Goal: Information Seeking & Learning: Learn about a topic

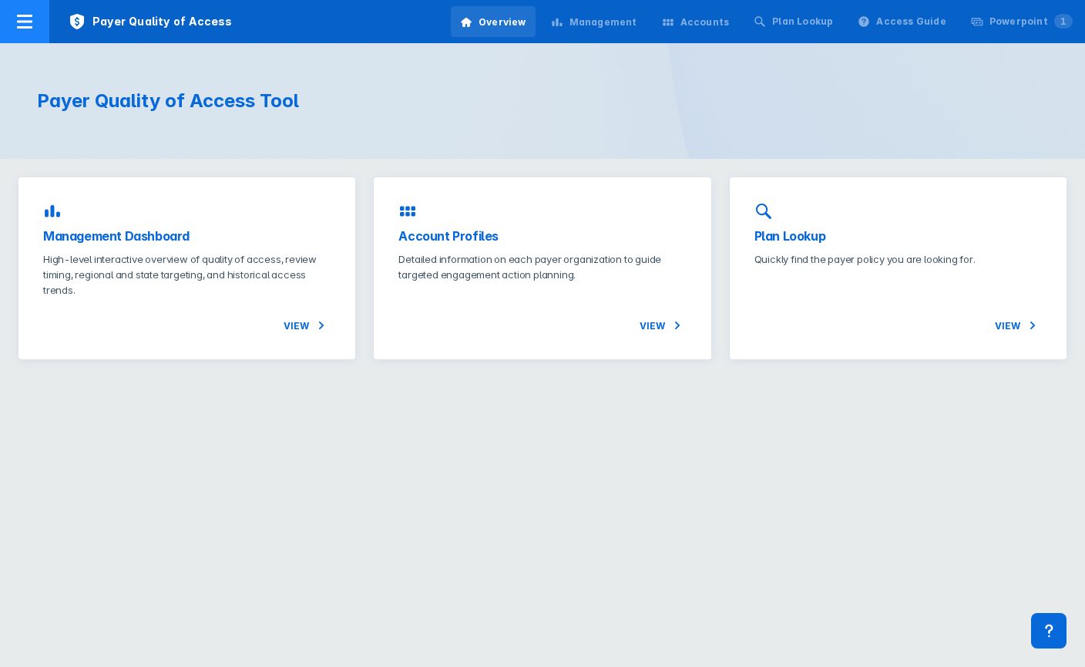
click at [35, 23] on div at bounding box center [24, 21] width 49 height 43
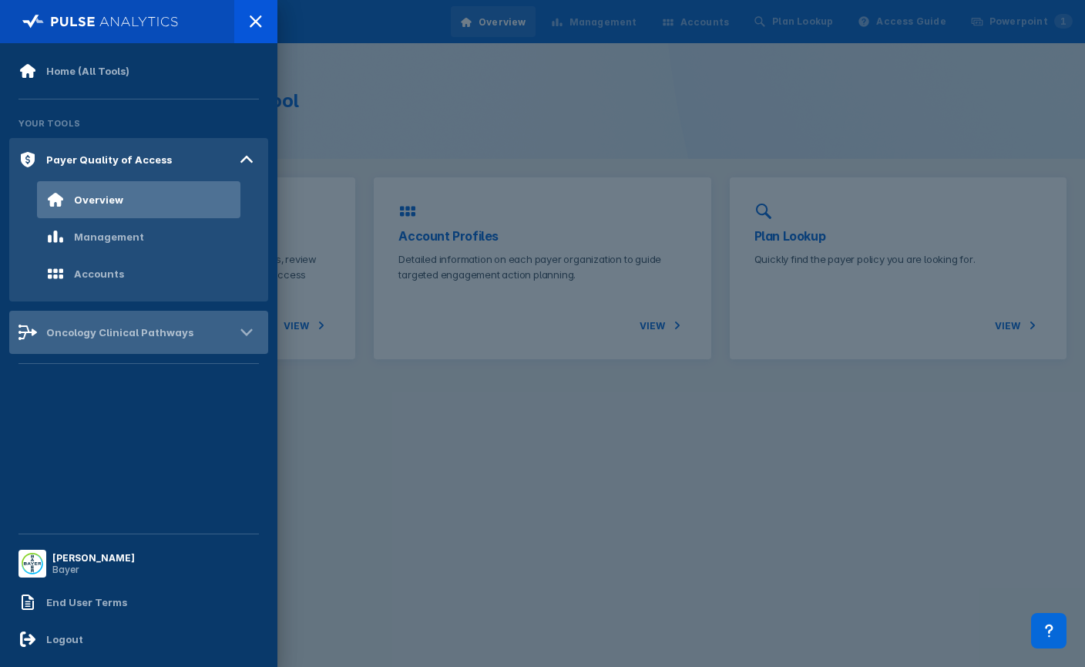
click at [93, 341] on div "Oncology Clinical Pathways" at bounding box center [105, 332] width 175 height 18
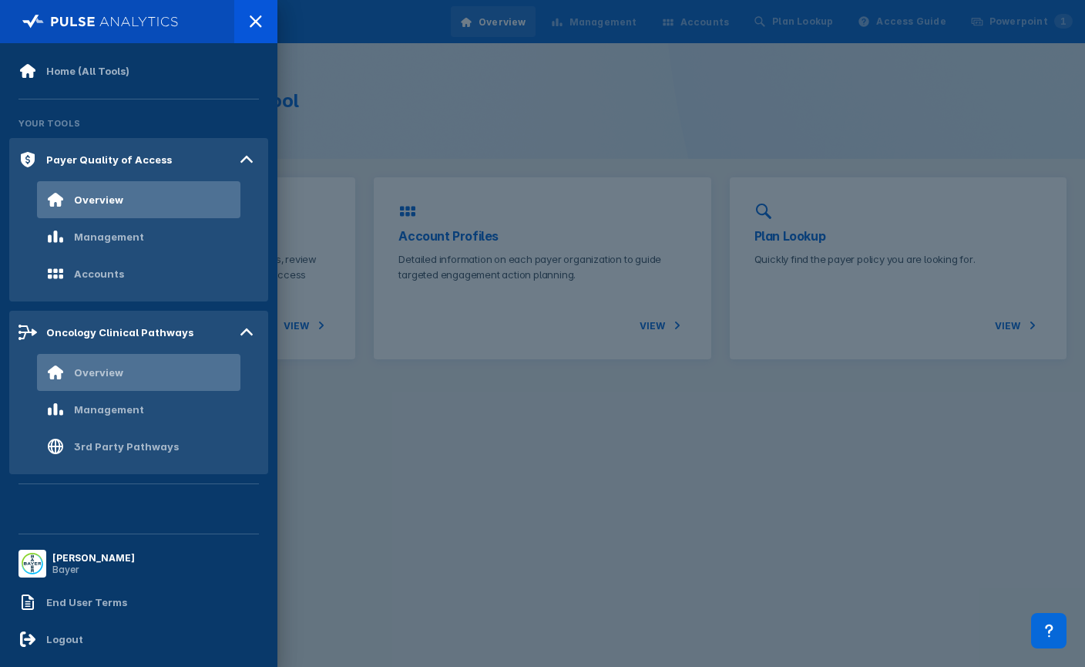
click at [120, 387] on div "Overview" at bounding box center [138, 372] width 203 height 37
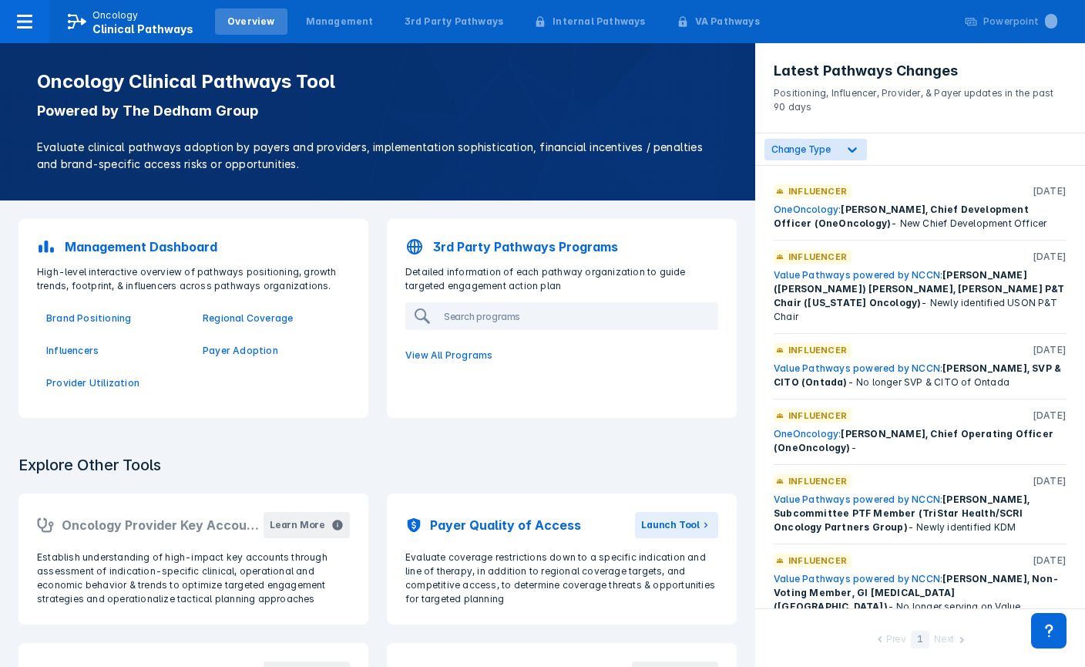
click at [186, 246] on p "Management Dashboard" at bounding box center [141, 246] width 153 height 18
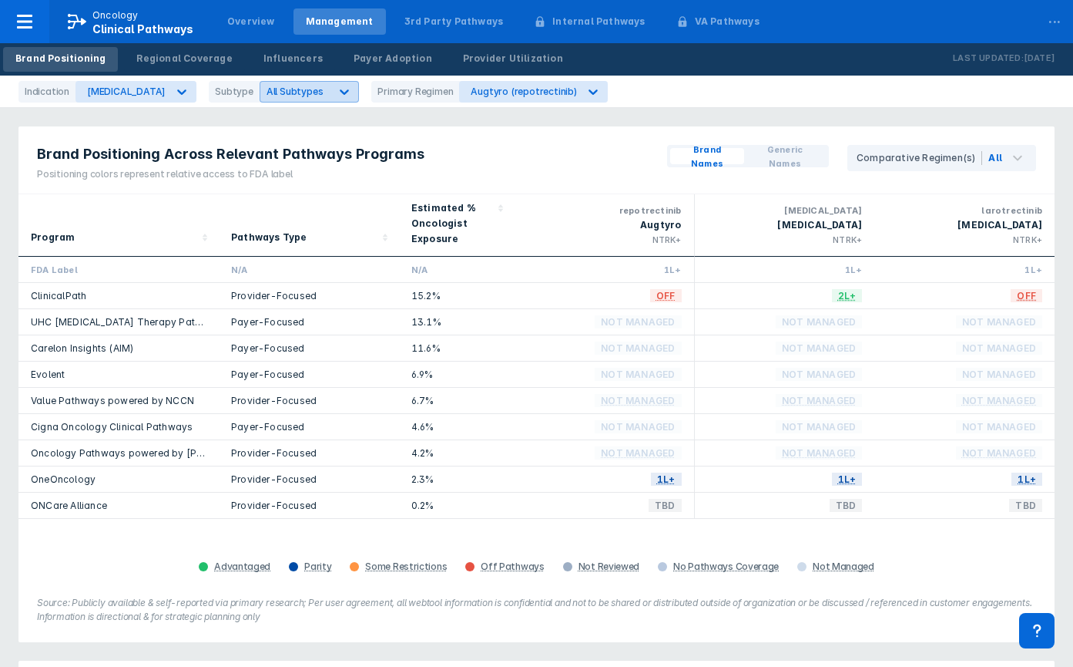
click at [292, 94] on span "All Subtypes" at bounding box center [295, 92] width 57 height 12
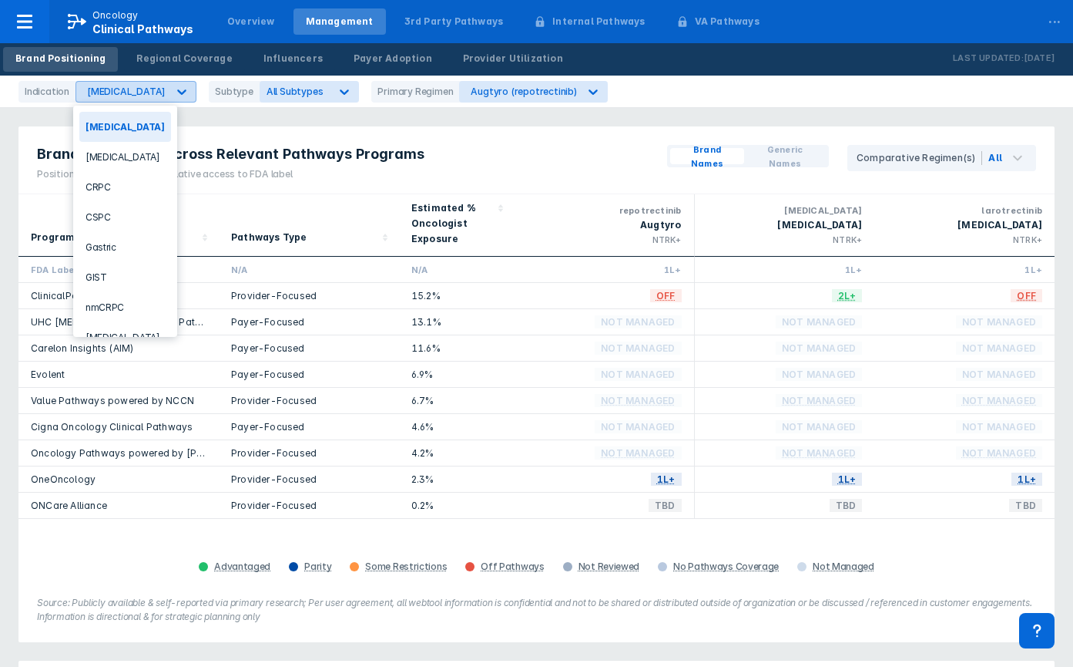
click at [168, 97] on div at bounding box center [182, 92] width 28 height 28
click at [129, 183] on div "CRPC" at bounding box center [125, 187] width 92 height 30
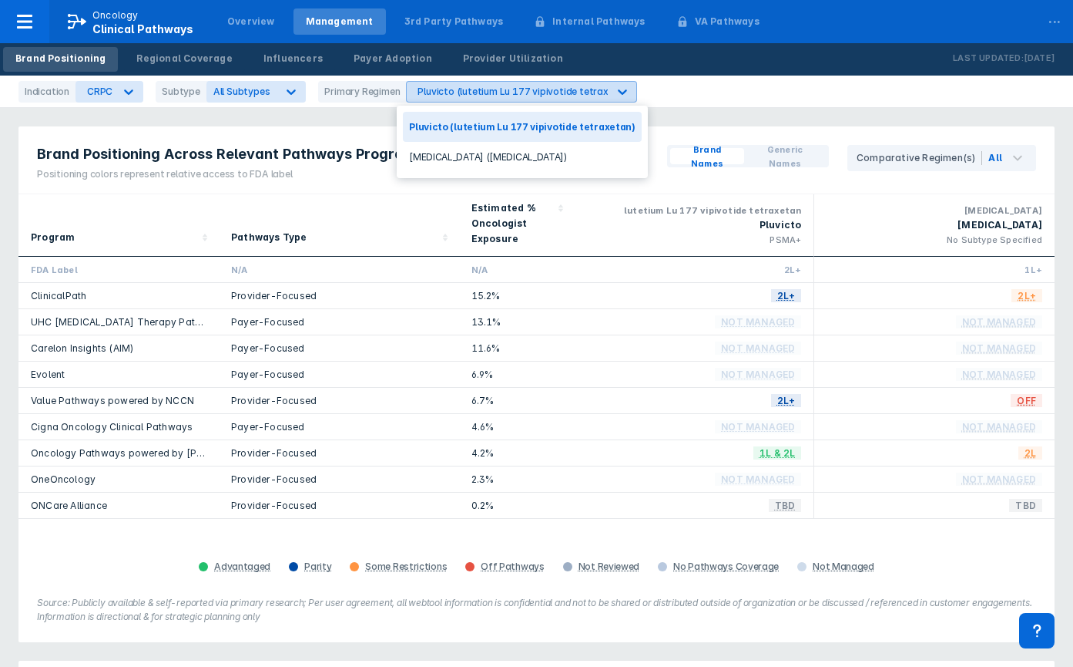
click at [467, 102] on div "Pluvicto (lutetium Lu 177 vipivotide tetraxetan)" at bounding box center [521, 92] width 231 height 22
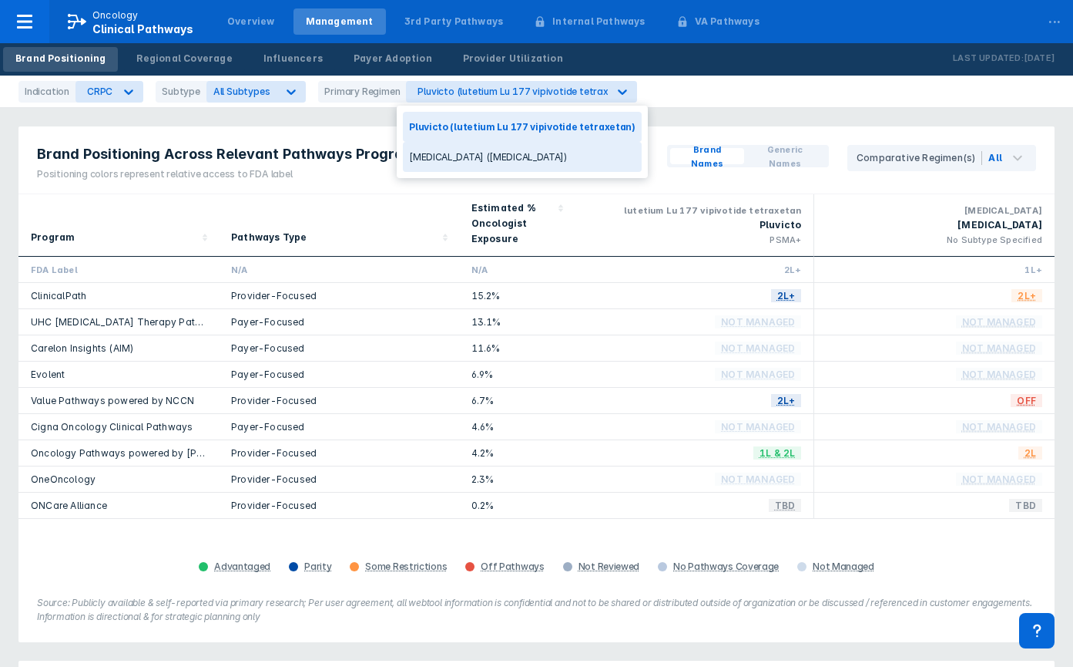
click at [472, 156] on div "[MEDICAL_DATA] ([MEDICAL_DATA])" at bounding box center [522, 157] width 239 height 30
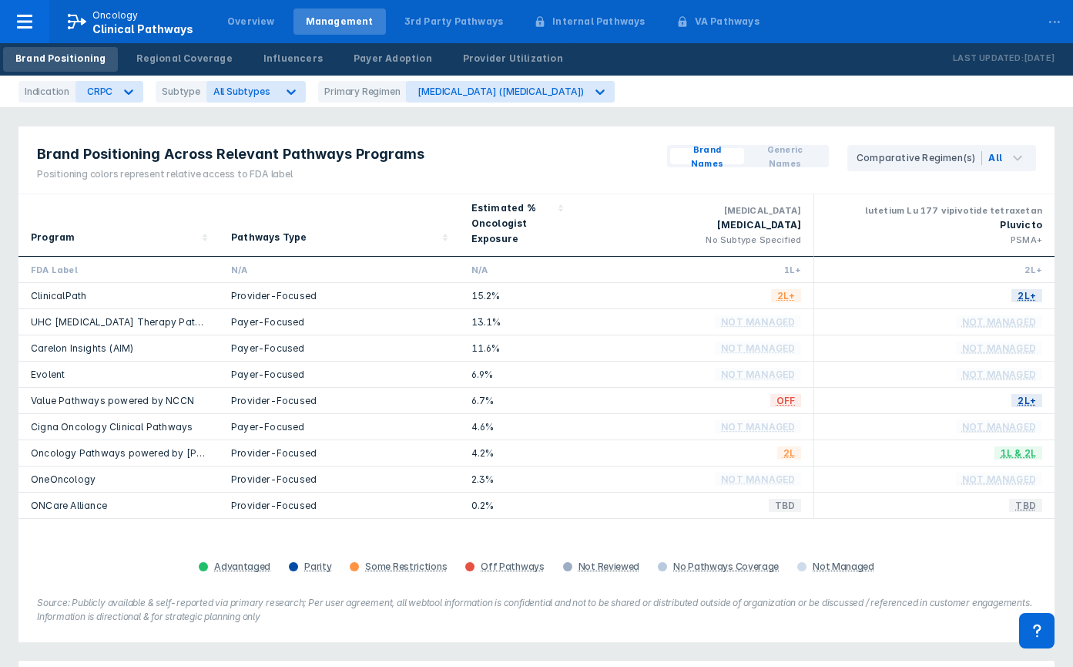
click at [37, 297] on link "ClinicalPath" at bounding box center [58, 296] width 55 height 12
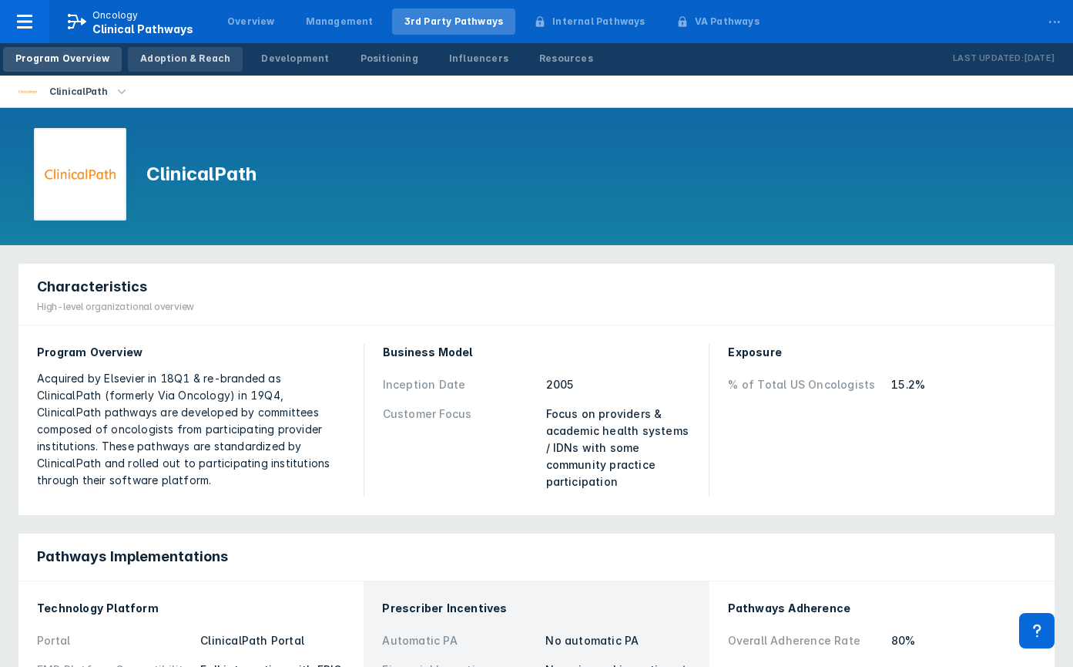
click at [166, 54] on div "Adoption & Reach" at bounding box center [185, 59] width 90 height 14
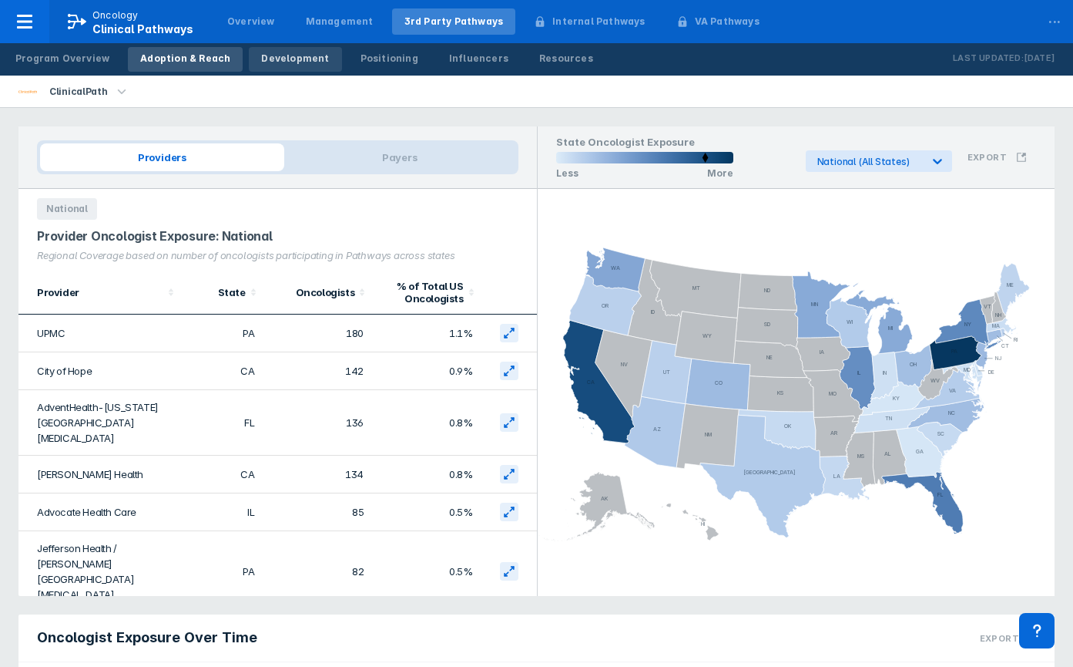
click at [289, 65] on div "Development" at bounding box center [295, 59] width 68 height 14
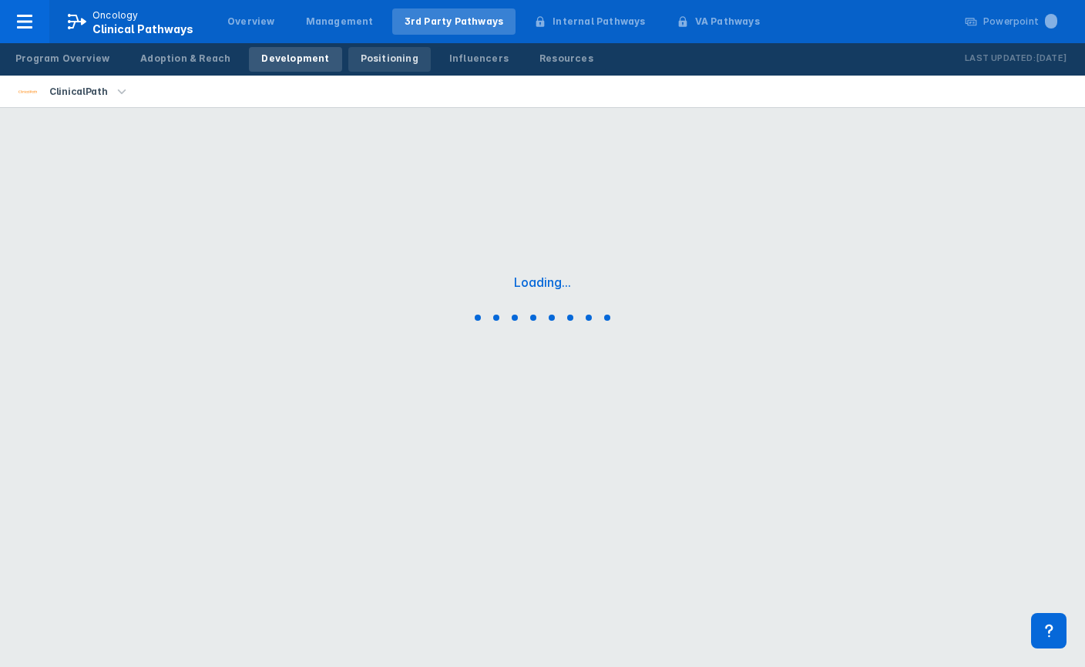
click at [376, 60] on div "Positioning" at bounding box center [390, 59] width 58 height 14
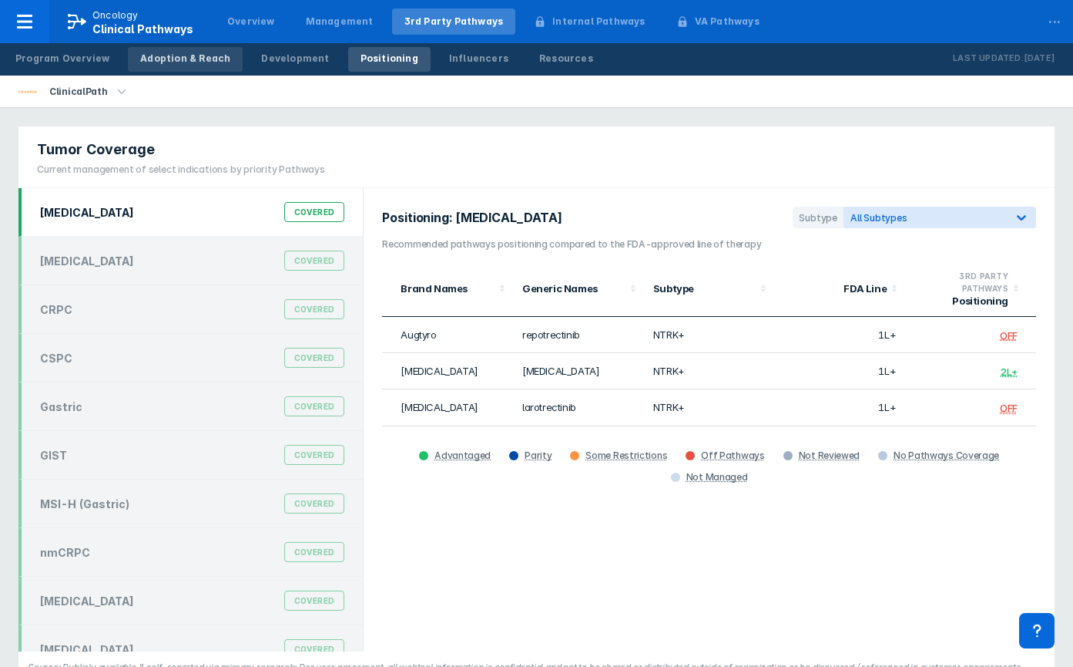
click at [155, 65] on link "Adoption & Reach" at bounding box center [185, 59] width 115 height 25
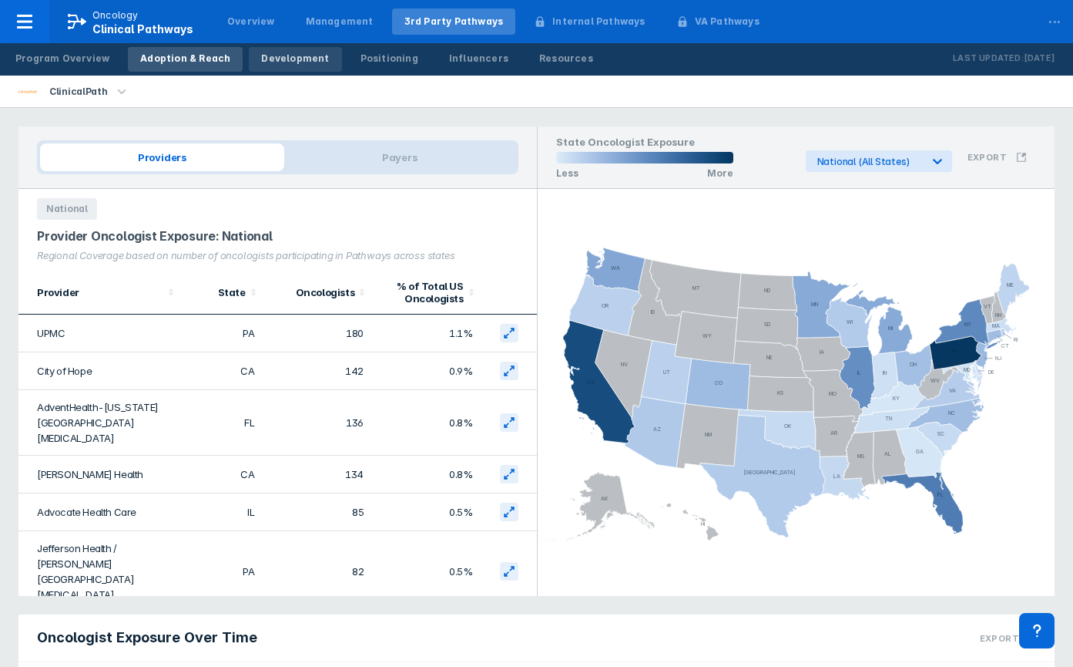
click at [261, 62] on div "Development" at bounding box center [295, 59] width 68 height 14
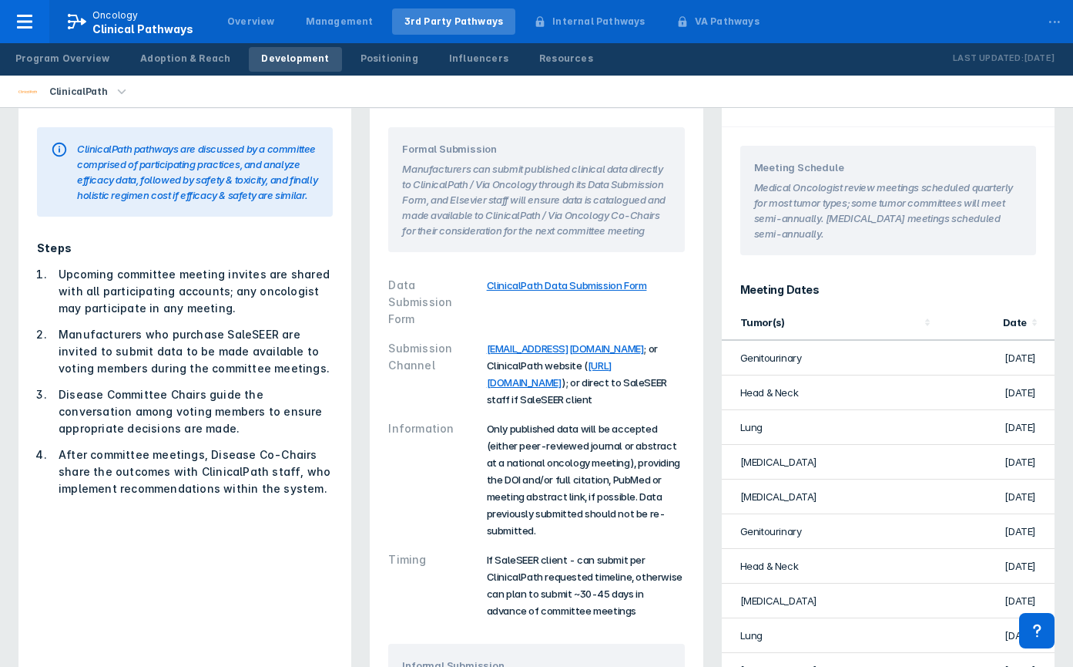
scroll to position [154, 0]
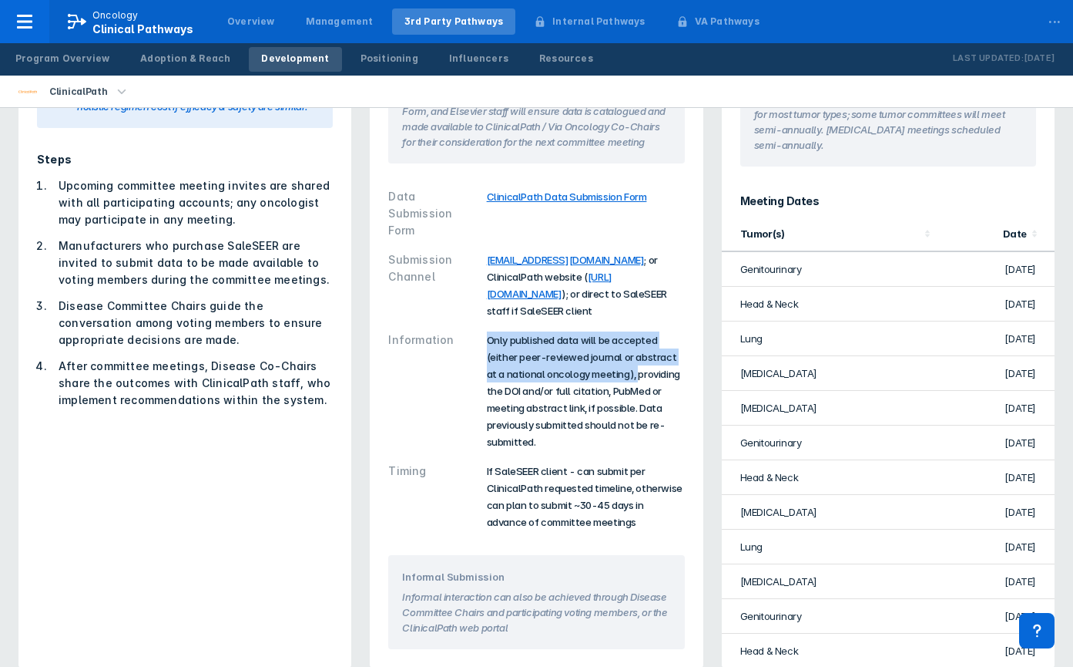
drag, startPoint x: 486, startPoint y: 361, endPoint x: 623, endPoint y: 390, distance: 139.3
click at [623, 390] on span "Only published data will be accepted (either peer-reviewed journal or abstract …" at bounding box center [583, 391] width 193 height 114
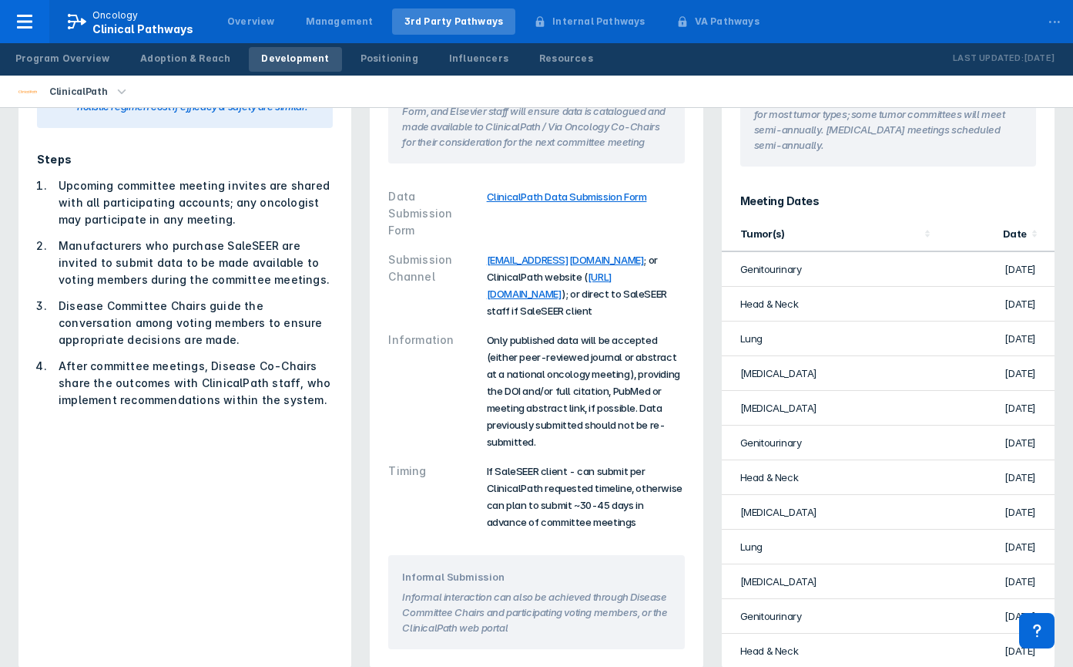
drag, startPoint x: 623, startPoint y: 390, endPoint x: 577, endPoint y: 421, distance: 54.9
click at [577, 420] on span "Only published data will be accepted (either peer-reviewed journal or abstract …" at bounding box center [583, 391] width 193 height 114
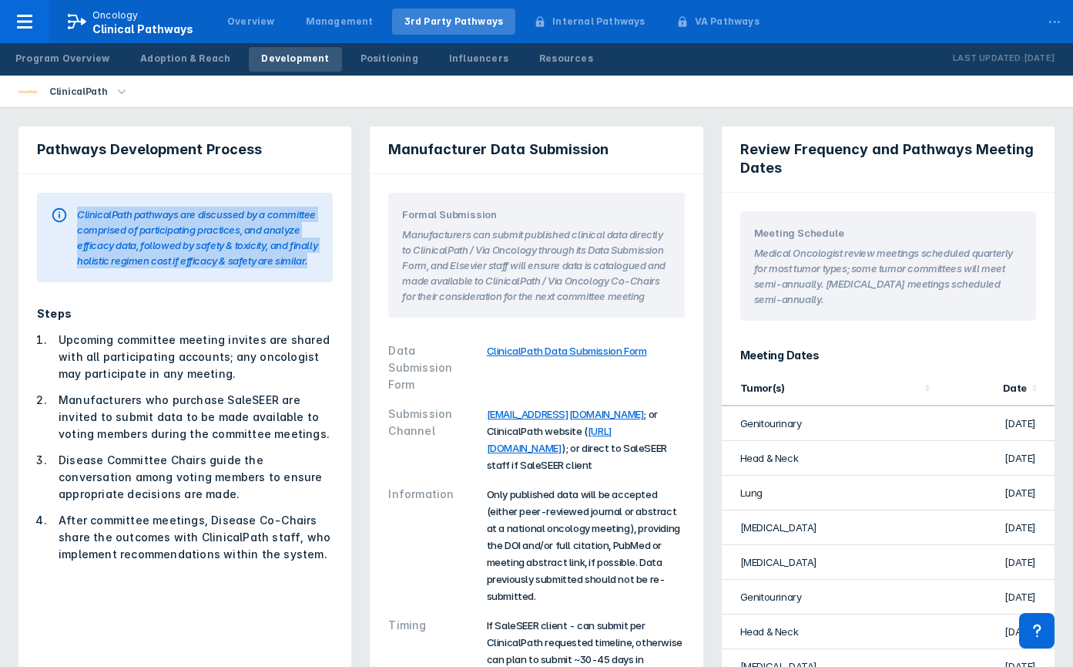
drag, startPoint x: 80, startPoint y: 214, endPoint x: 251, endPoint y: 276, distance: 181.8
click at [251, 268] on div "ClinicalPath pathways are discussed by a committee comprised of participating p…" at bounding box center [198, 238] width 242 height 62
drag, startPoint x: 251, startPoint y: 276, endPoint x: 182, endPoint y: 243, distance: 76.5
click at [182, 243] on div "ClinicalPath pathways are discussed by a committee comprised of participating p…" at bounding box center [198, 238] width 242 height 62
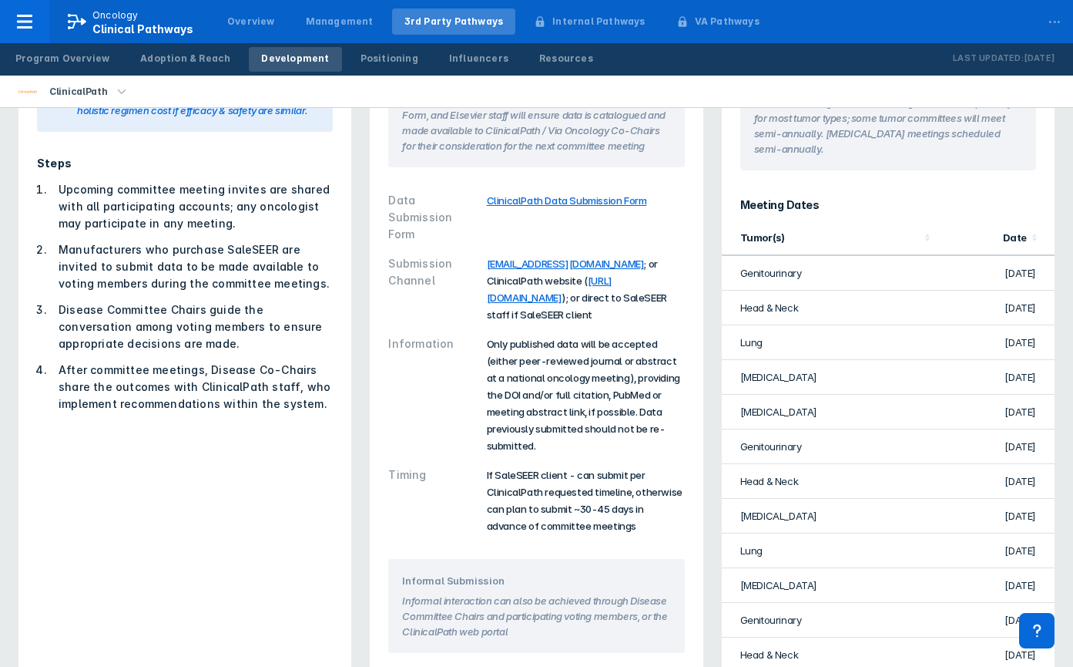
scroll to position [173, 0]
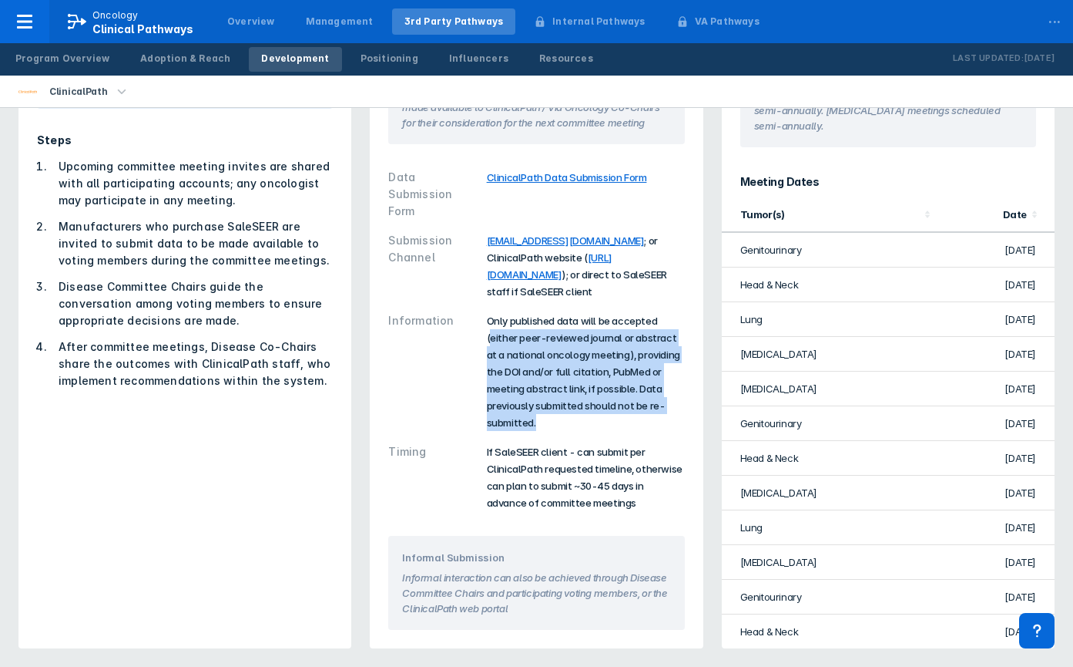
drag, startPoint x: 492, startPoint y: 356, endPoint x: 669, endPoint y: 417, distance: 187.4
click at [669, 417] on div "Only published data will be accepted (either peer-reviewed journal or abstract …" at bounding box center [586, 371] width 198 height 119
drag, startPoint x: 669, startPoint y: 418, endPoint x: 603, endPoint y: 391, distance: 71.3
click at [603, 391] on span "Only published data will be accepted (either peer-reviewed journal or abstract …" at bounding box center [583, 371] width 193 height 114
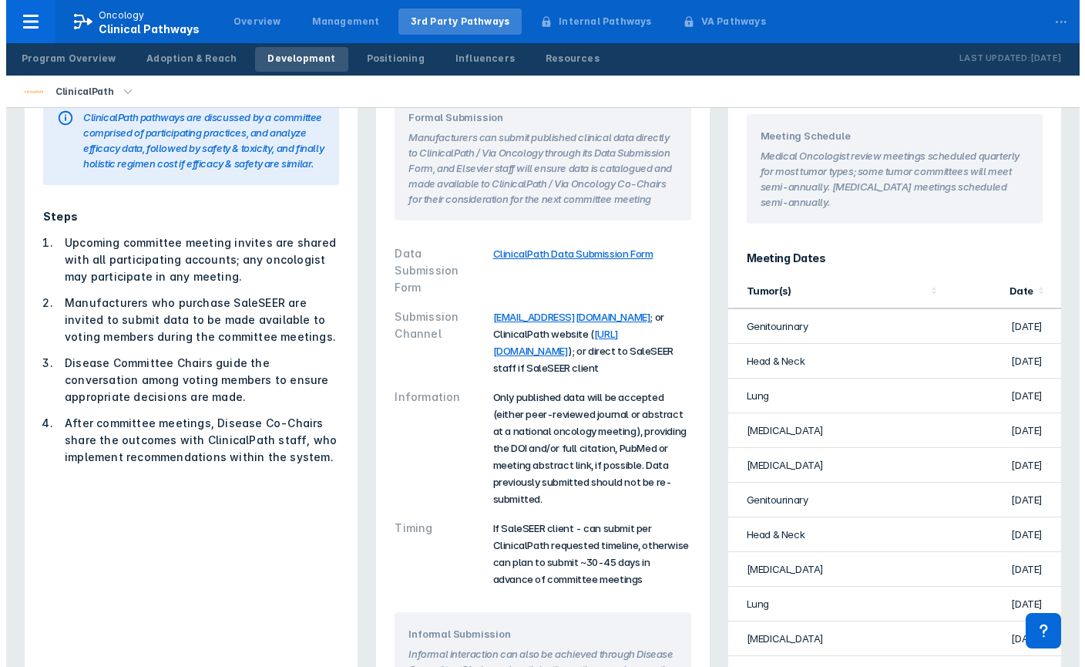
scroll to position [96, 0]
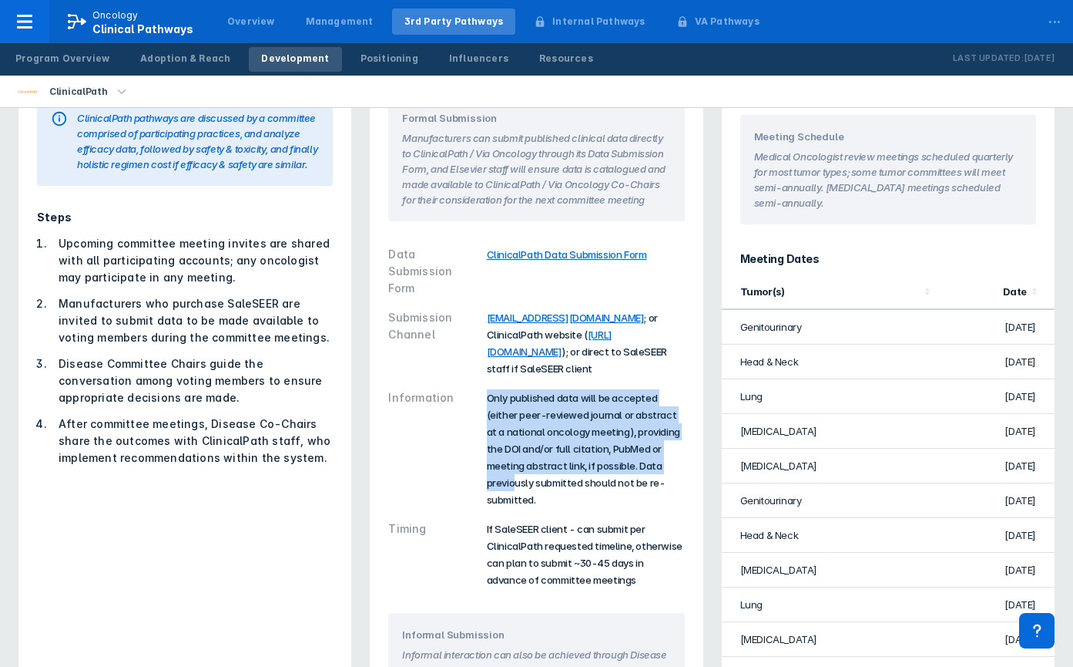
drag, startPoint x: 487, startPoint y: 415, endPoint x: 650, endPoint y: 484, distance: 176.8
click at [650, 484] on span "Only published data will be accepted (either peer-reviewed journal or abstract …" at bounding box center [583, 448] width 193 height 114
drag, startPoint x: 650, startPoint y: 484, endPoint x: 590, endPoint y: 458, distance: 64.9
click at [590, 460] on span "Only published data will be accepted (either peer-reviewed journal or abstract …" at bounding box center [583, 448] width 193 height 114
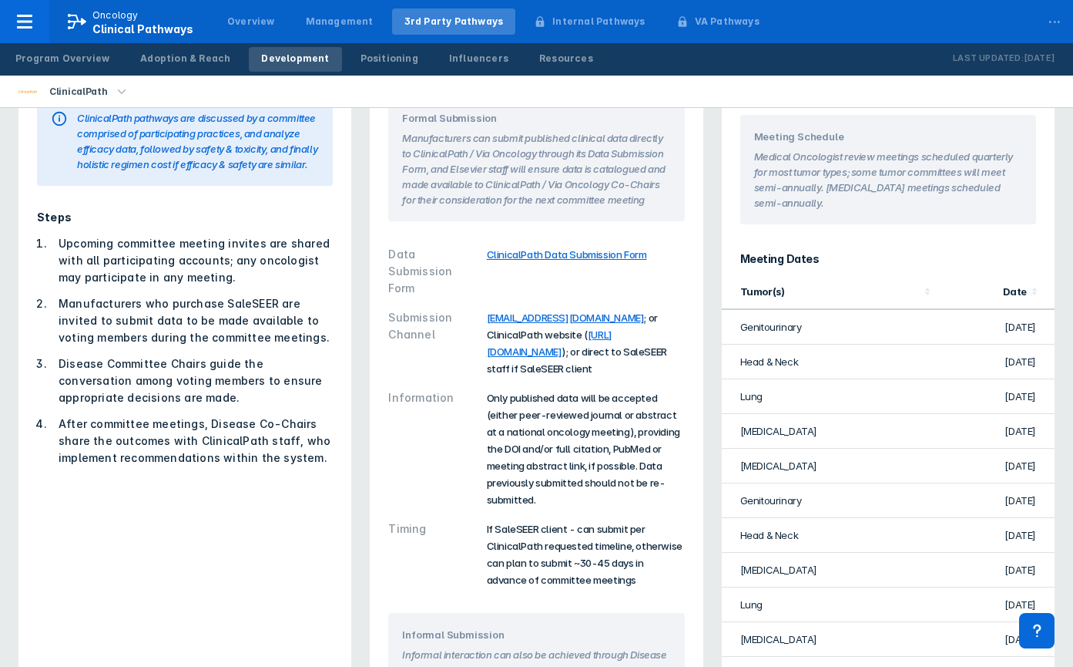
click at [119, 94] on icon "button" at bounding box center [121, 91] width 17 height 17
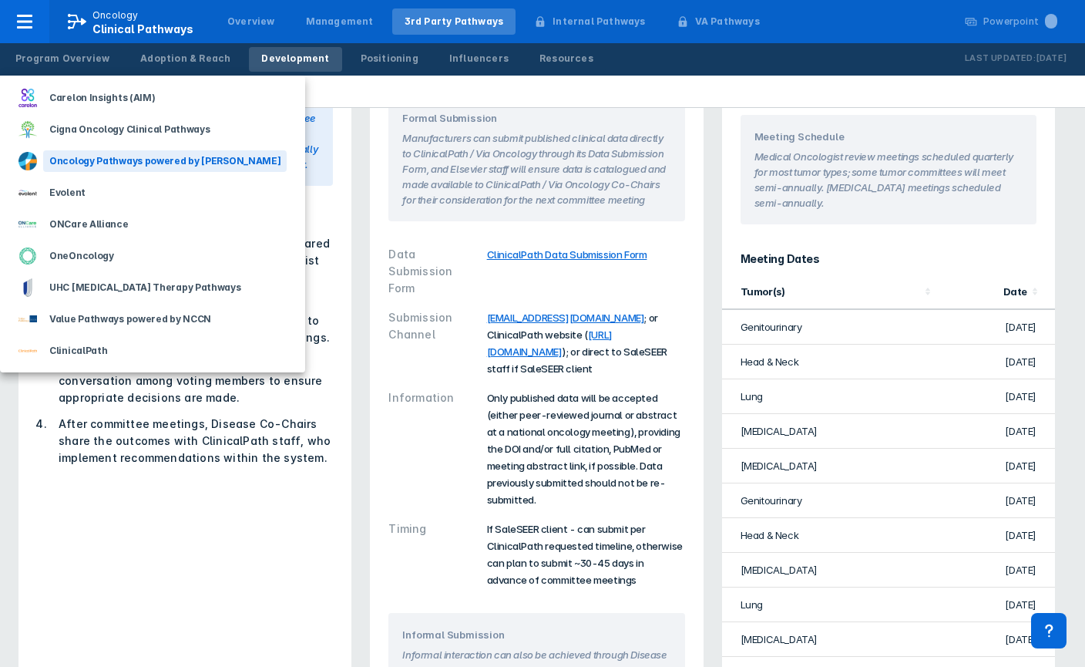
click at [115, 160] on div "Oncology Pathways powered by [PERSON_NAME]" at bounding box center [164, 161] width 243 height 22
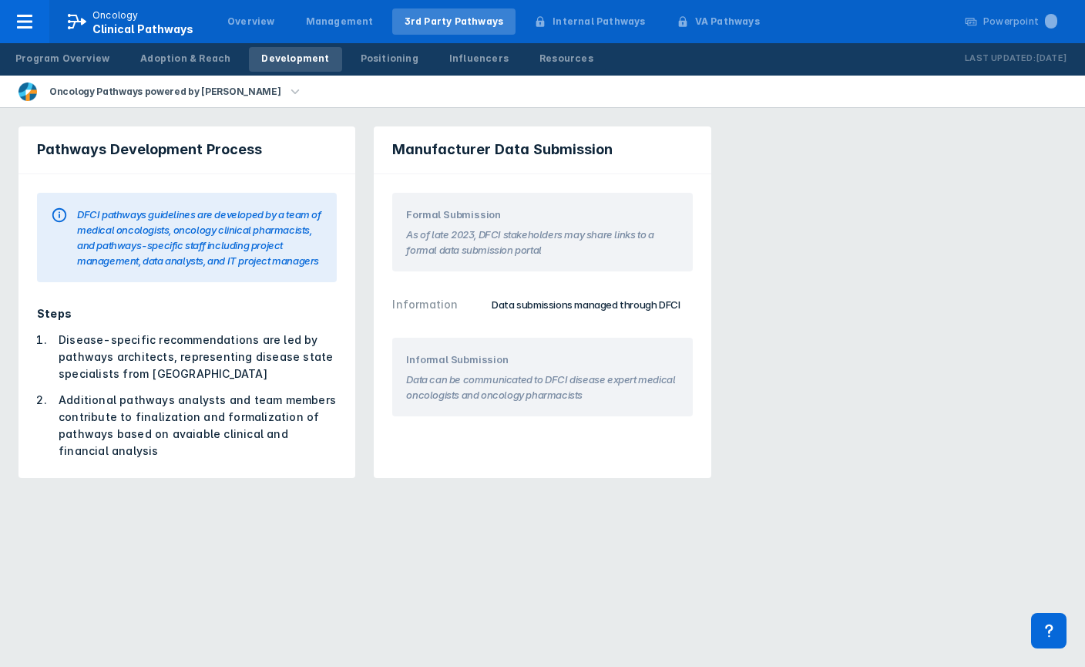
click at [287, 91] on icon "button" at bounding box center [295, 91] width 17 height 17
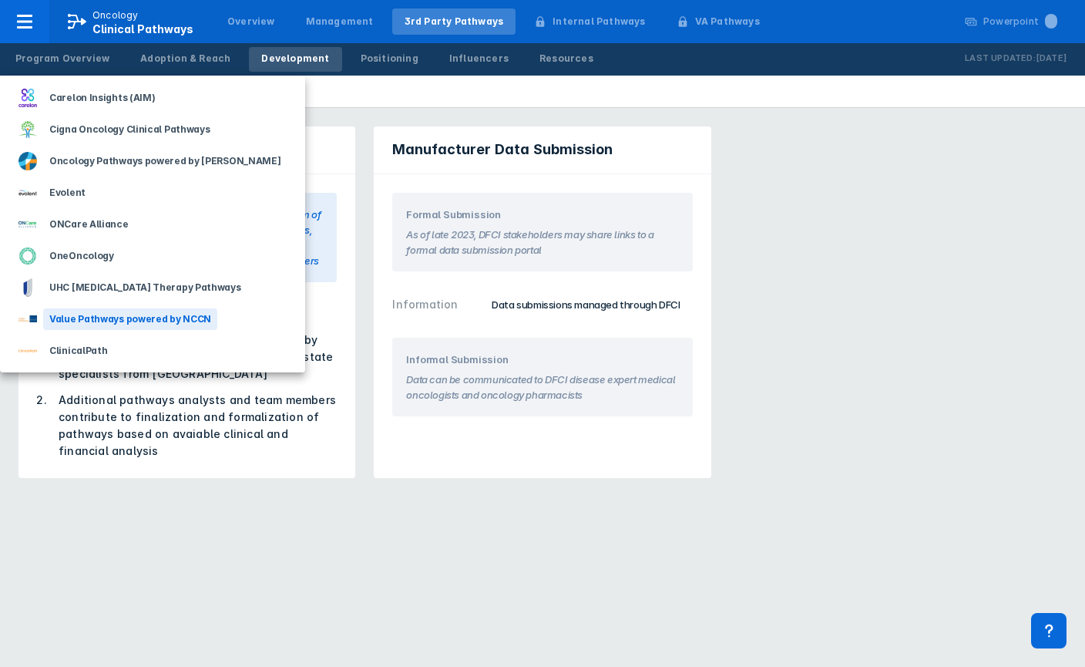
click at [154, 319] on div "Value Pathways powered by NCCN" at bounding box center [130, 319] width 174 height 22
